Goal: Task Accomplishment & Management: Complete application form

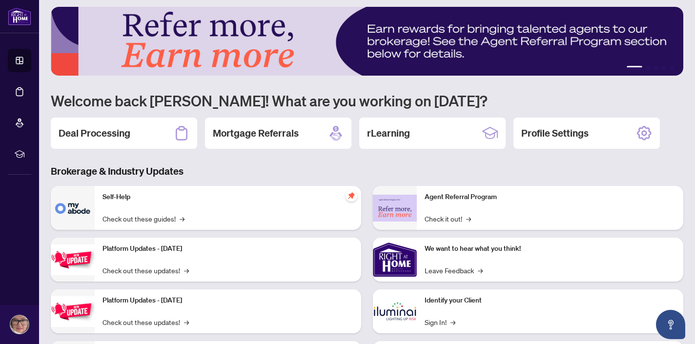
scroll to position [3, 0]
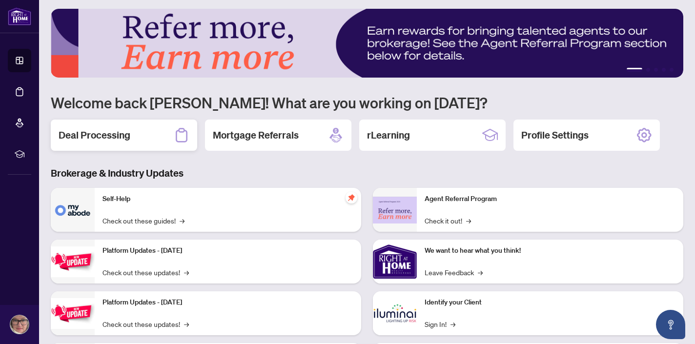
click at [117, 141] on h2 "Deal Processing" at bounding box center [95, 135] width 72 height 14
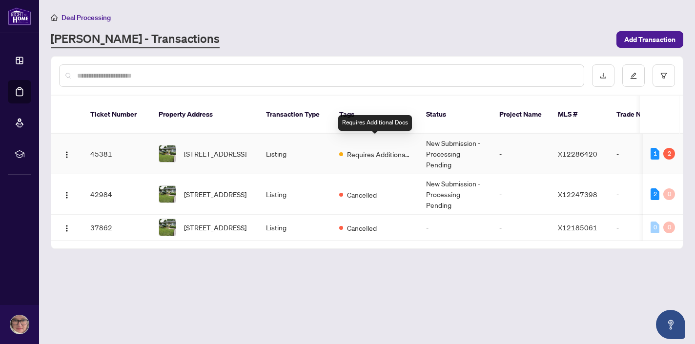
click at [359, 149] on span "Requires Additional Docs" at bounding box center [378, 154] width 63 height 11
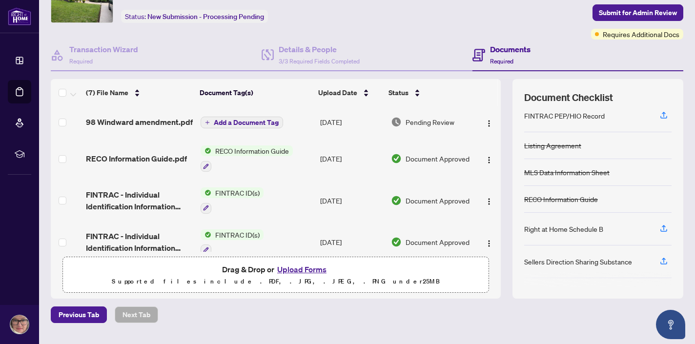
scroll to position [34, 0]
click at [225, 122] on span "Add a Document Tag" at bounding box center [246, 122] width 65 height 7
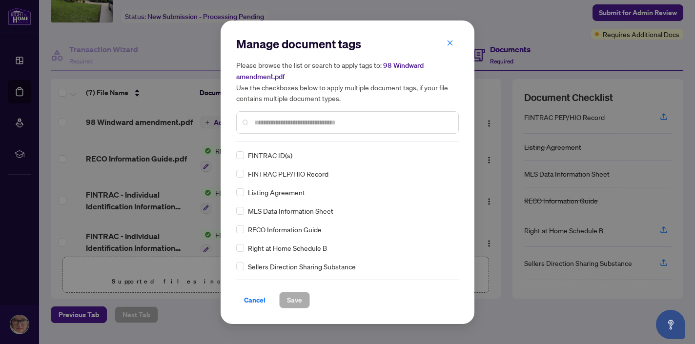
click at [265, 123] on input "text" at bounding box center [352, 122] width 196 height 11
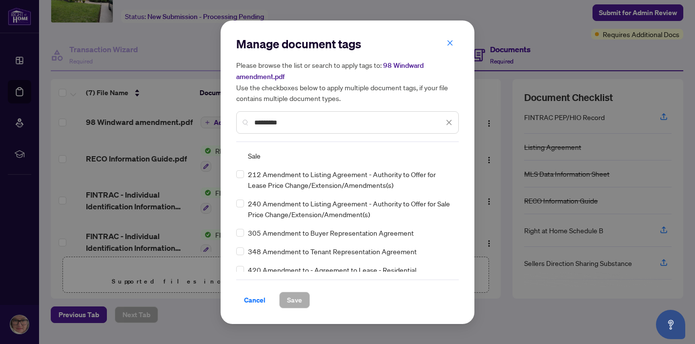
scroll to position [48, 0]
type input "*********"
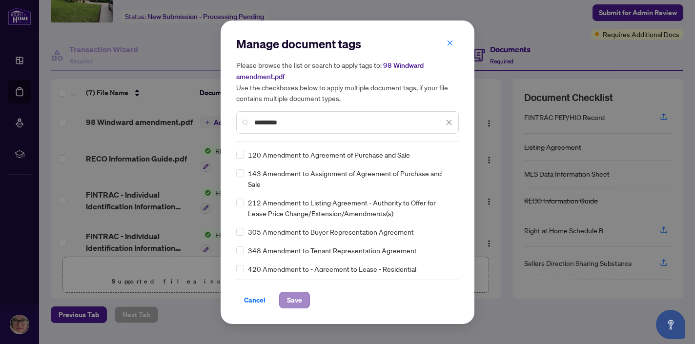
click at [293, 297] on span "Save" at bounding box center [294, 300] width 15 height 16
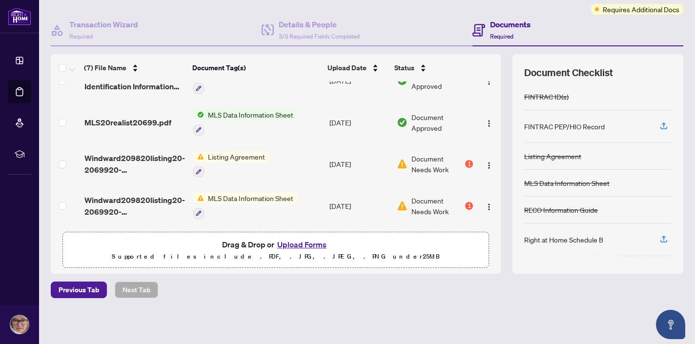
scroll to position [79, 0]
click at [487, 162] on img "button" at bounding box center [489, 166] width 8 height 8
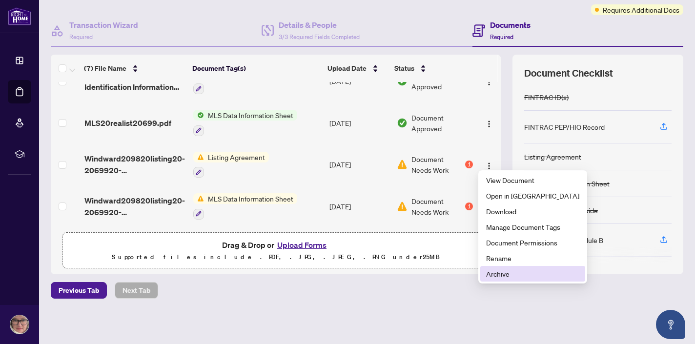
click at [498, 275] on span "Archive" at bounding box center [532, 273] width 93 height 11
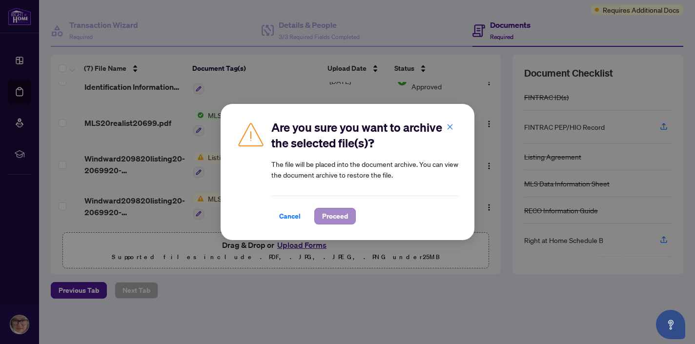
click at [327, 219] on span "Proceed" at bounding box center [335, 216] width 26 height 16
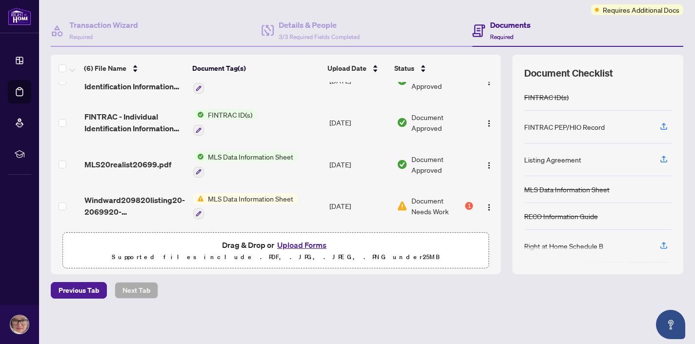
click at [303, 246] on button "Upload Forms" at bounding box center [301, 245] width 55 height 13
click at [292, 245] on button "Upload Forms" at bounding box center [301, 245] width 55 height 13
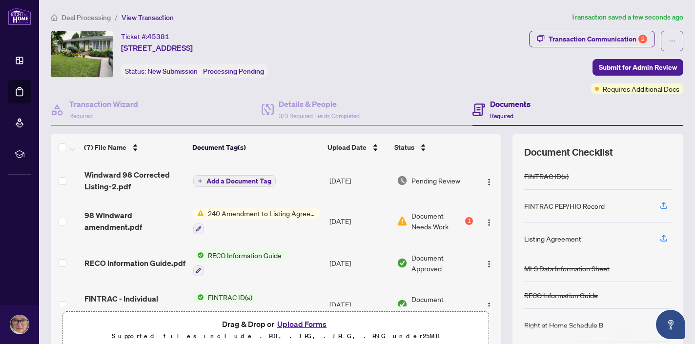
scroll to position [0, 0]
click at [236, 182] on span "Add a Document Tag" at bounding box center [238, 181] width 65 height 7
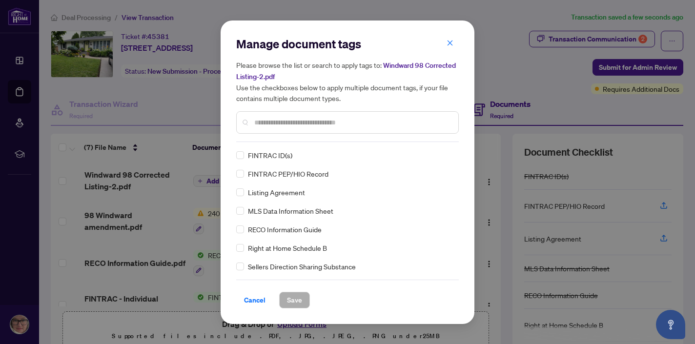
click at [259, 125] on input "text" at bounding box center [352, 122] width 196 height 11
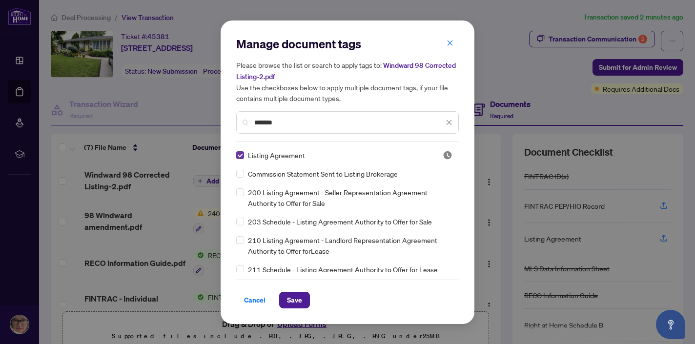
click at [242, 155] on span at bounding box center [240, 155] width 8 height 8
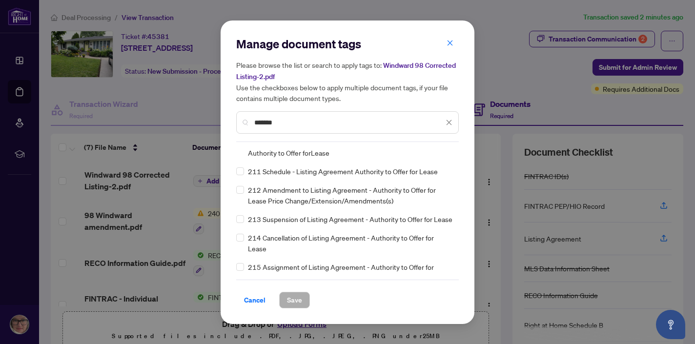
scroll to position [82, 0]
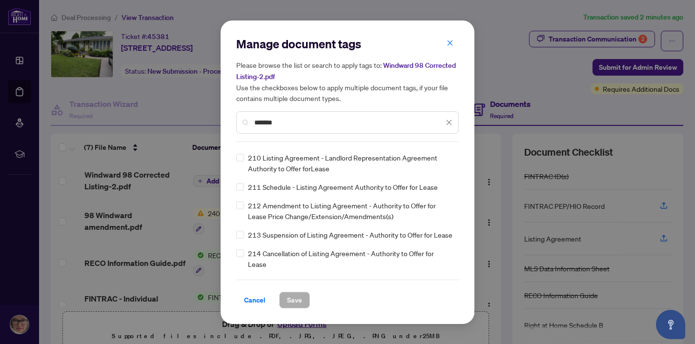
drag, startPoint x: 277, startPoint y: 120, endPoint x: 246, endPoint y: 122, distance: 31.8
click at [246, 122] on div "*******" at bounding box center [347, 122] width 223 height 22
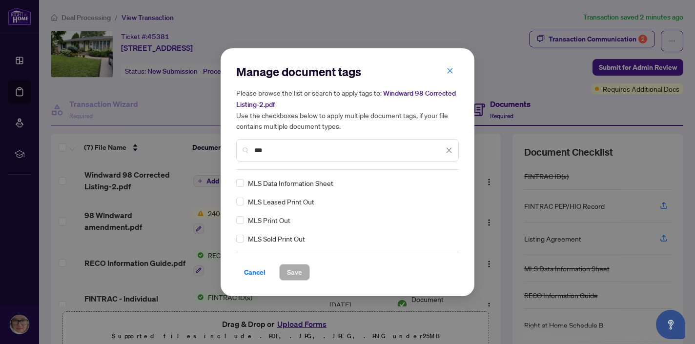
scroll to position [0, 0]
type input "***"
click at [242, 184] on span at bounding box center [240, 183] width 8 height 8
click at [289, 269] on span "Save" at bounding box center [294, 273] width 15 height 16
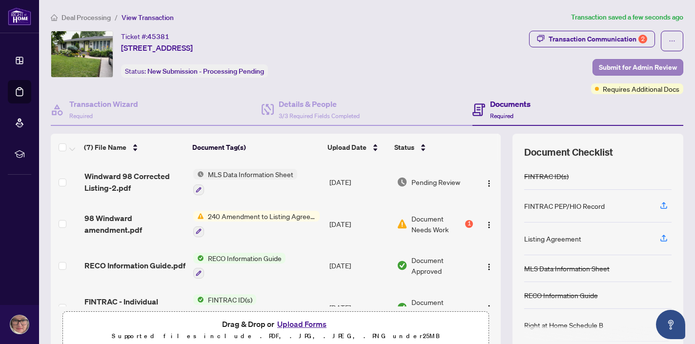
click at [625, 68] on span "Submit for Admin Review" at bounding box center [638, 68] width 78 height 16
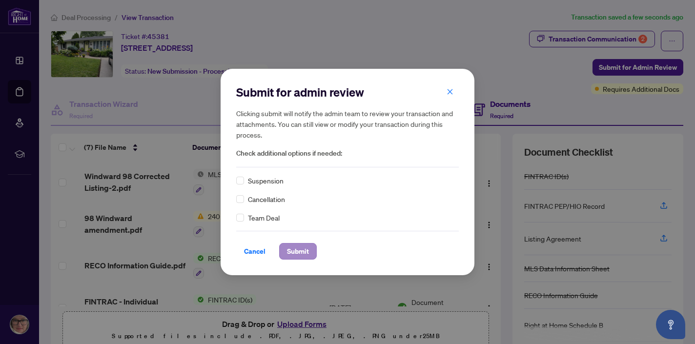
click at [301, 252] on span "Submit" at bounding box center [298, 252] width 22 height 16
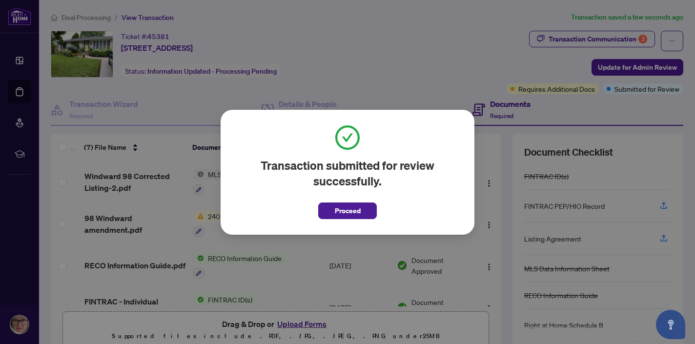
click at [399, 80] on div "Transaction submitted for review successfully. Proceed Cancel OK" at bounding box center [347, 172] width 695 height 344
click at [353, 209] on span "Proceed" at bounding box center [348, 211] width 26 height 16
